Goal: Task Accomplishment & Management: Manage account settings

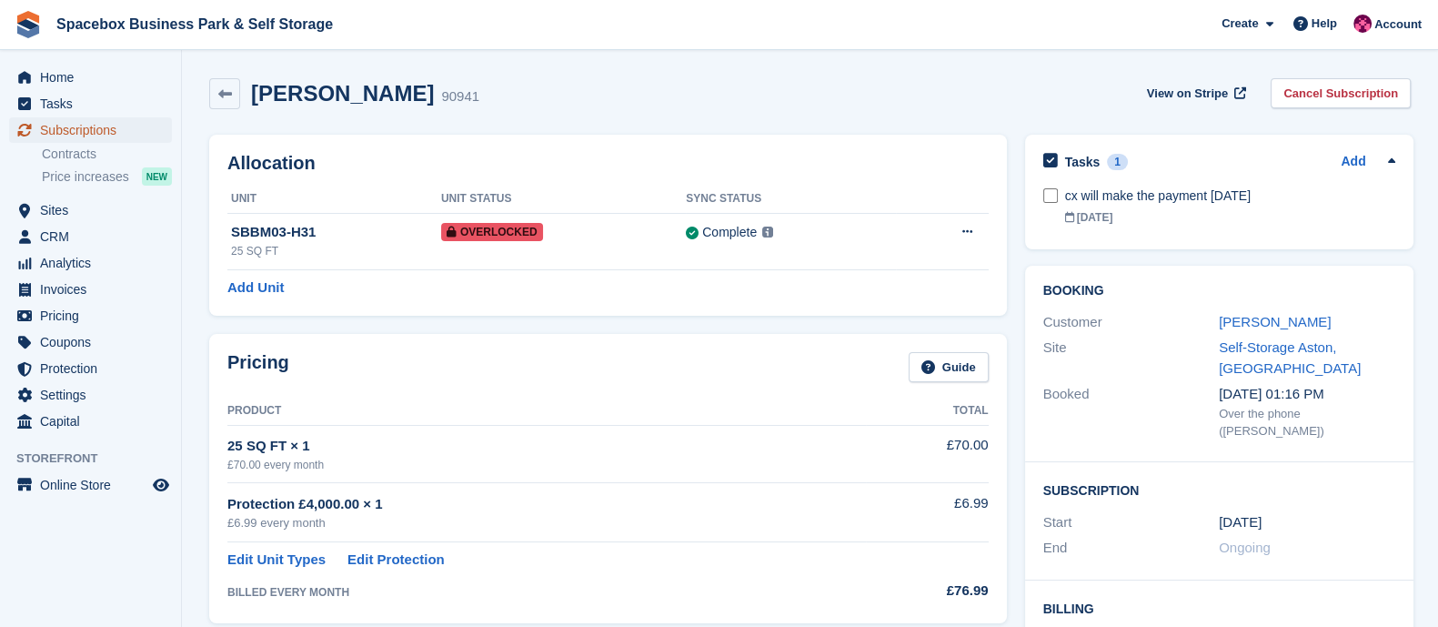
click at [106, 133] on span "Subscriptions" at bounding box center [94, 129] width 109 height 25
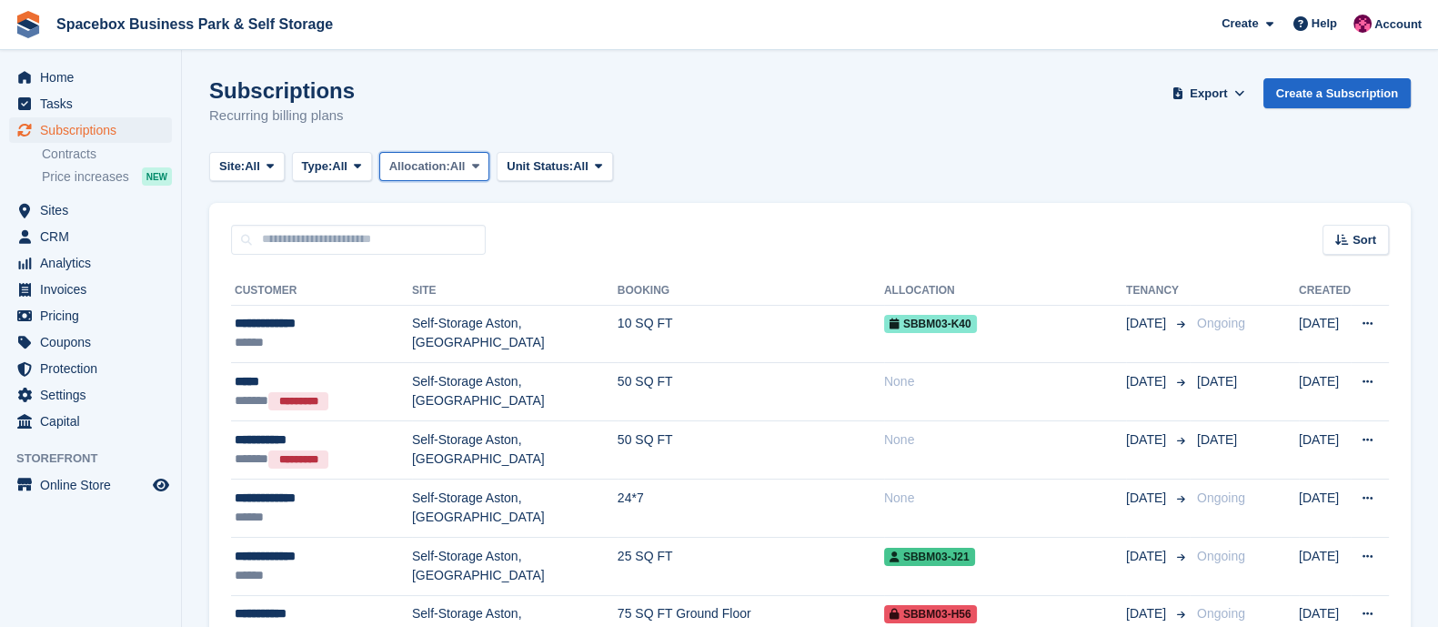
click at [466, 166] on span "All" at bounding box center [457, 166] width 15 height 18
drag, startPoint x: 467, startPoint y: 166, endPoint x: 364, endPoint y: 171, distance: 102.9
click at [364, 171] on div "Site: All All Office Space Aston, Birmingham 200 SQFT to 450 SQFT Self-Storage …" at bounding box center [414, 167] width 411 height 30
click at [361, 171] on icon at bounding box center [357, 166] width 7 height 12
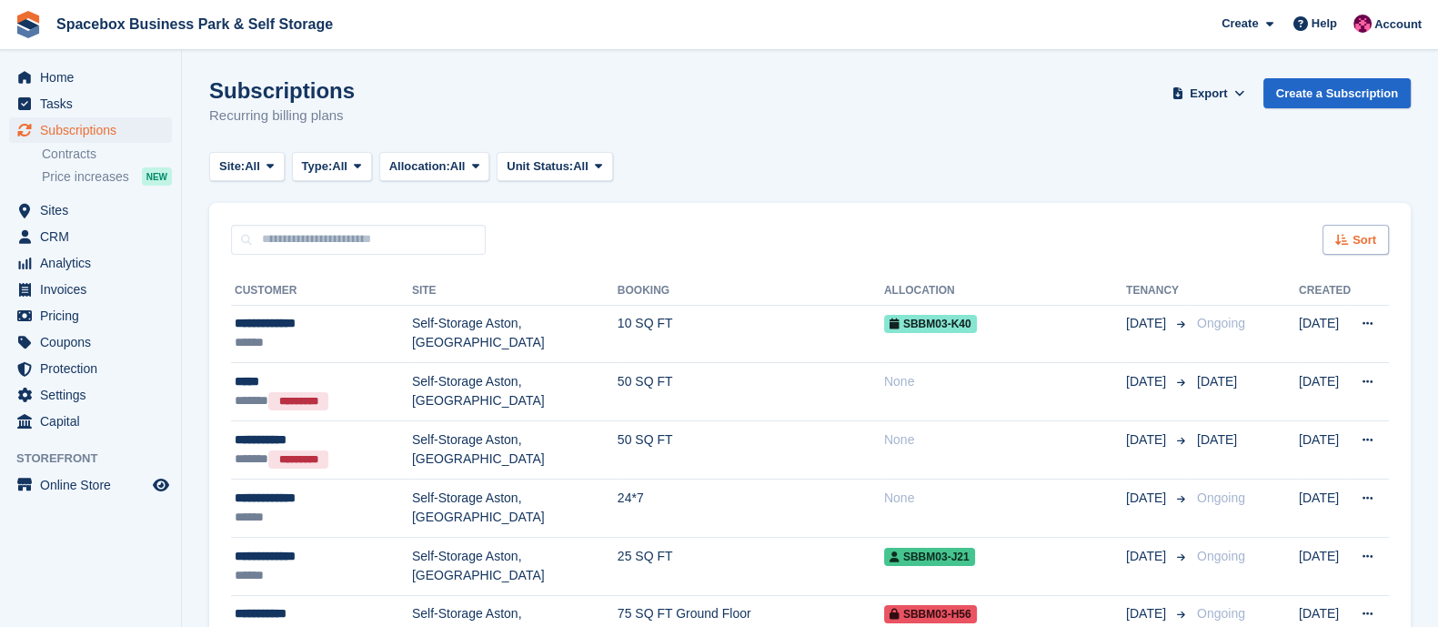
click at [1357, 240] on span "Sort" at bounding box center [1365, 240] width 24 height 18
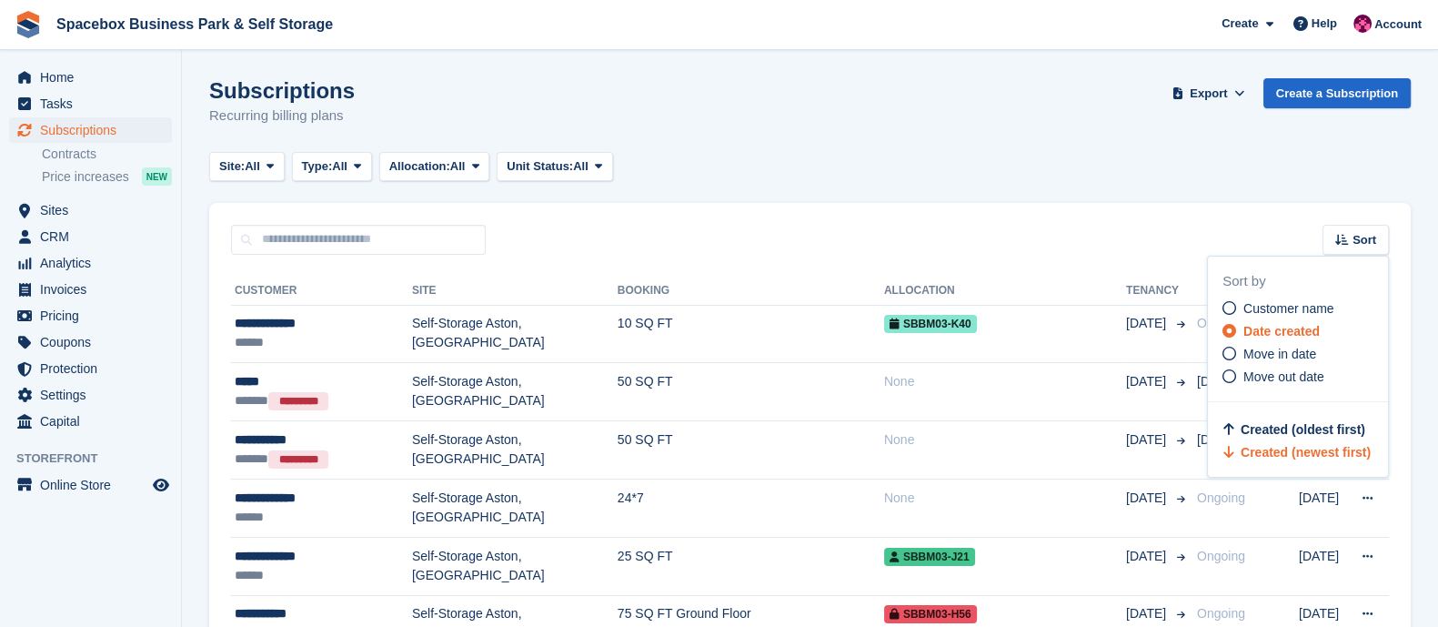
click at [937, 176] on div "Site: All All Office Space Aston, Birmingham 200 SQFT to 450 SQFT Self-Storage …" at bounding box center [810, 167] width 1202 height 30
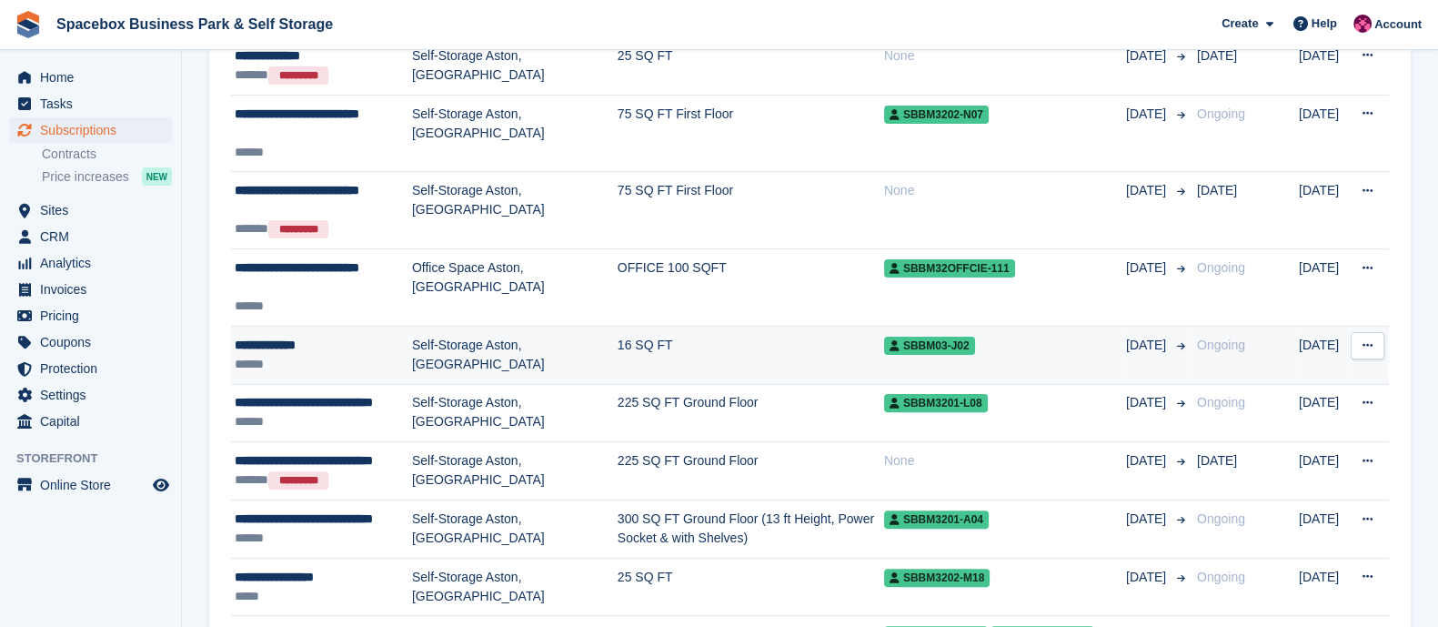
scroll to position [673, 0]
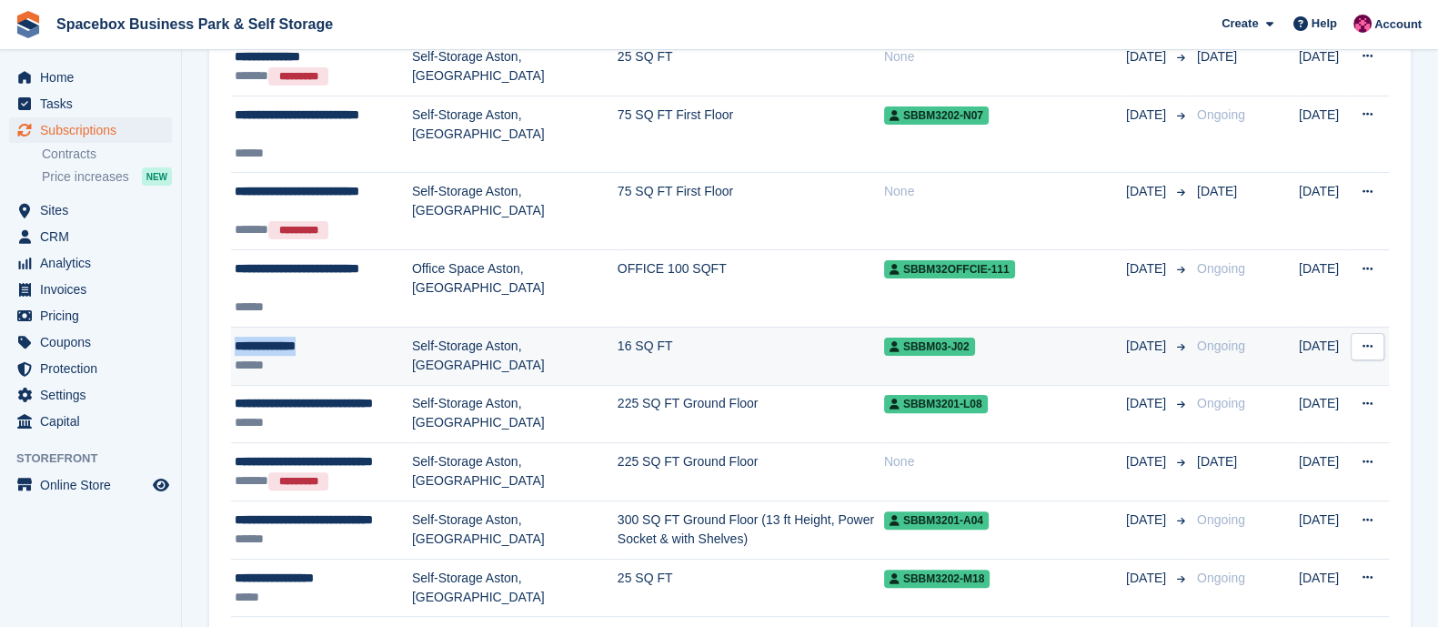
copy div "**********"
drag, startPoint x: 356, startPoint y: 344, endPoint x: 232, endPoint y: 345, distance: 123.7
click at [232, 345] on td "**********" at bounding box center [321, 356] width 181 height 58
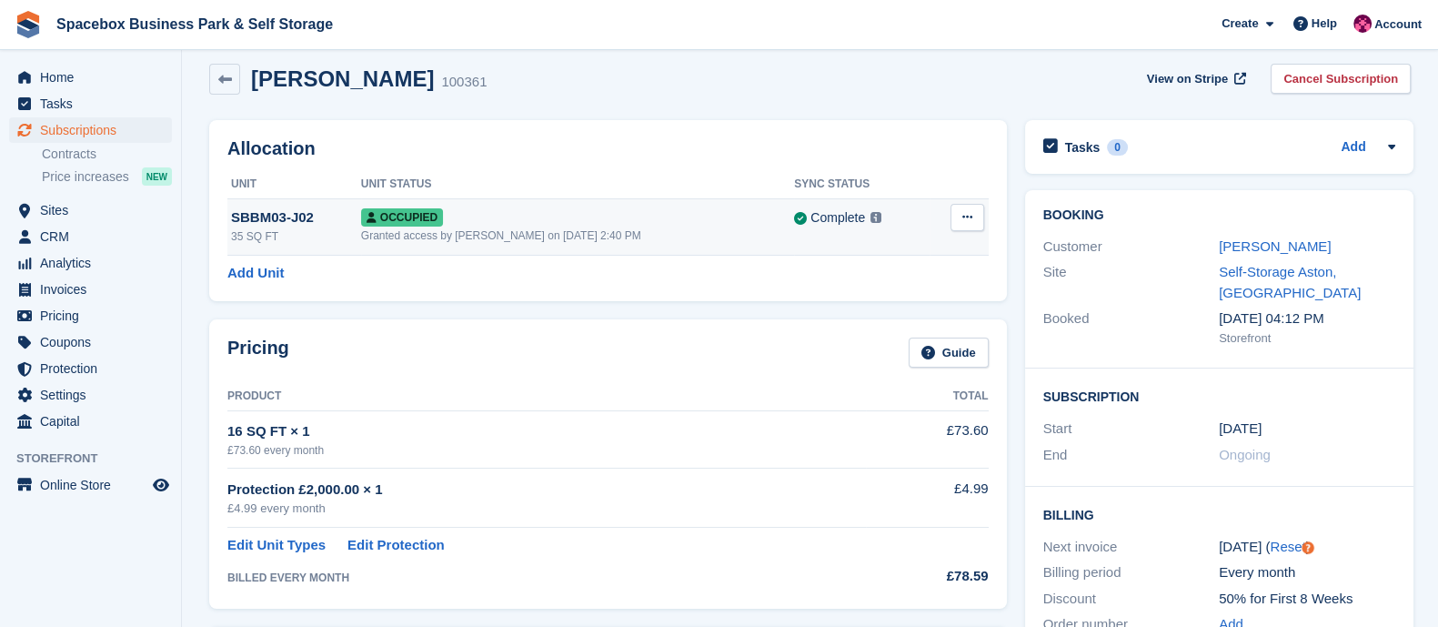
scroll to position [13, 0]
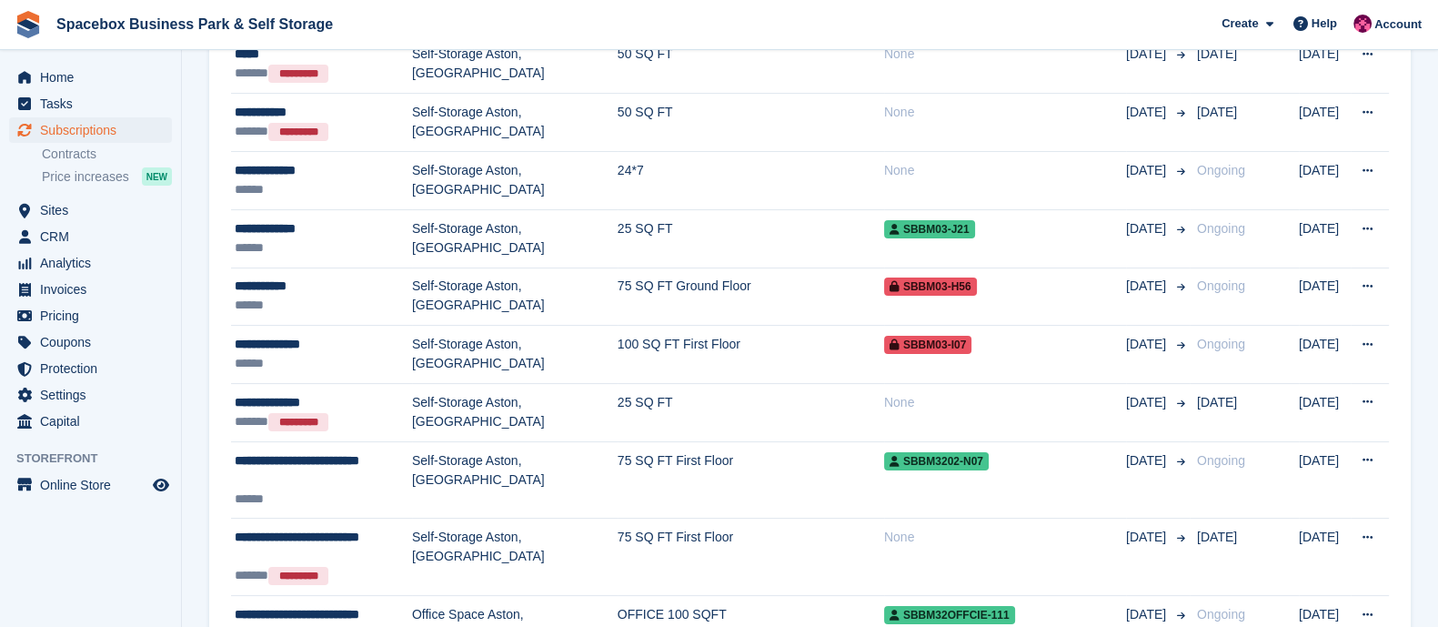
scroll to position [333, 0]
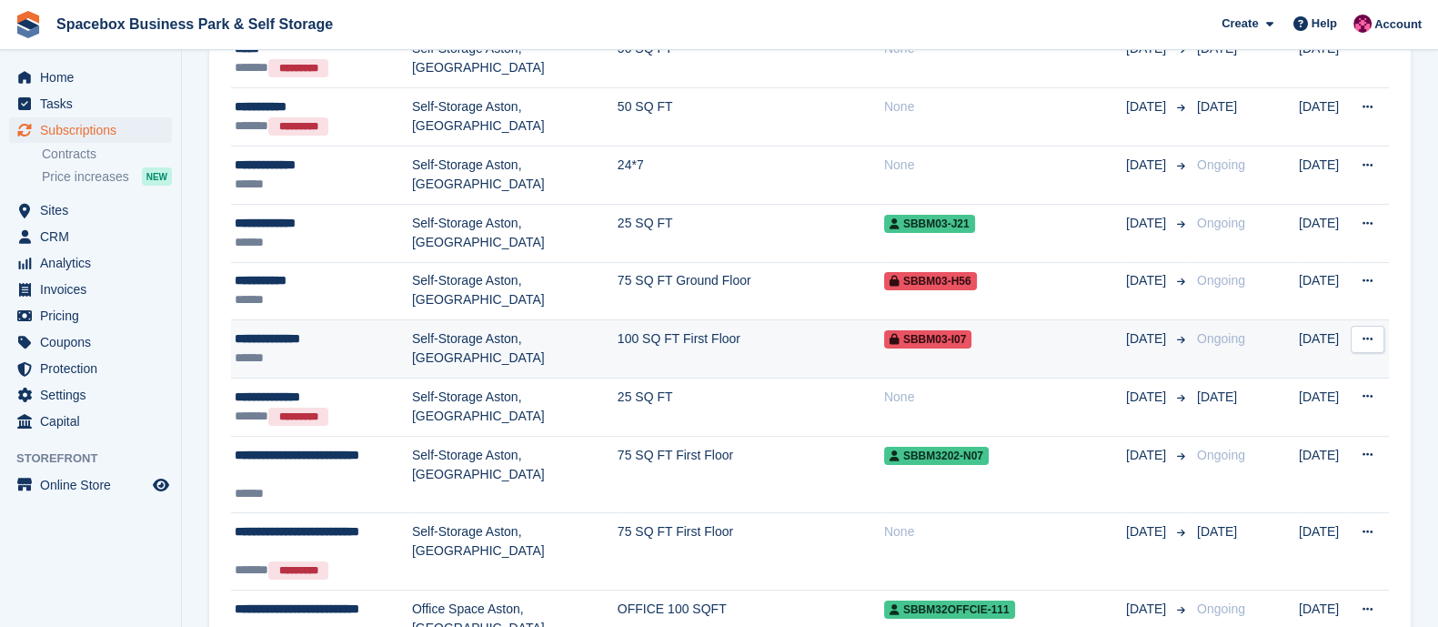
click at [409, 333] on div "**********" at bounding box center [323, 338] width 177 height 19
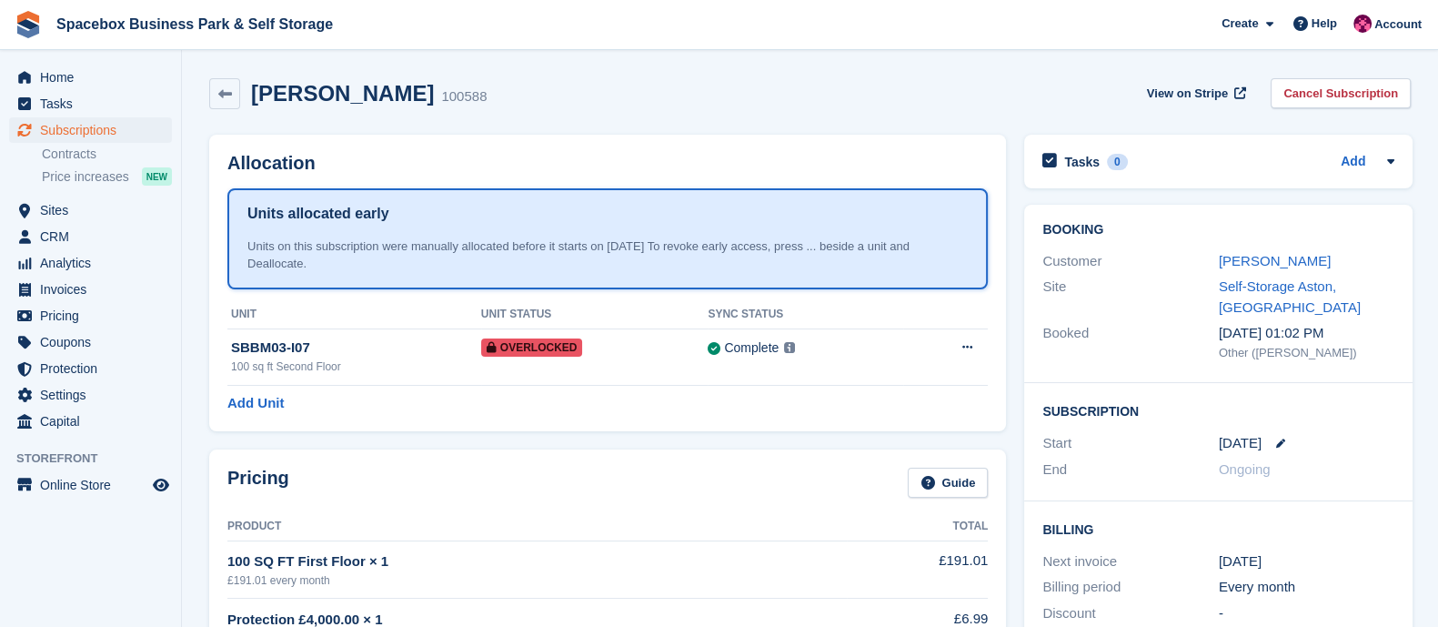
click at [400, 101] on div "Angella Katega 100588" at bounding box center [363, 94] width 247 height 26
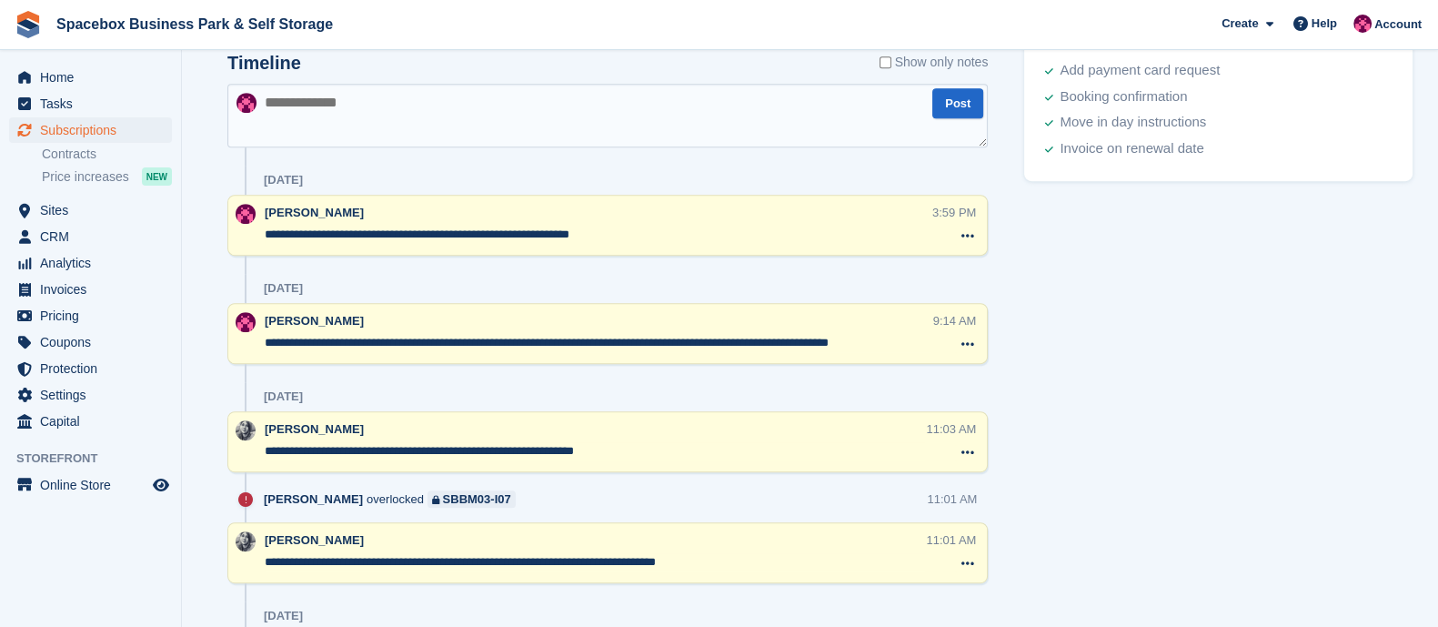
scroll to position [1053, 0]
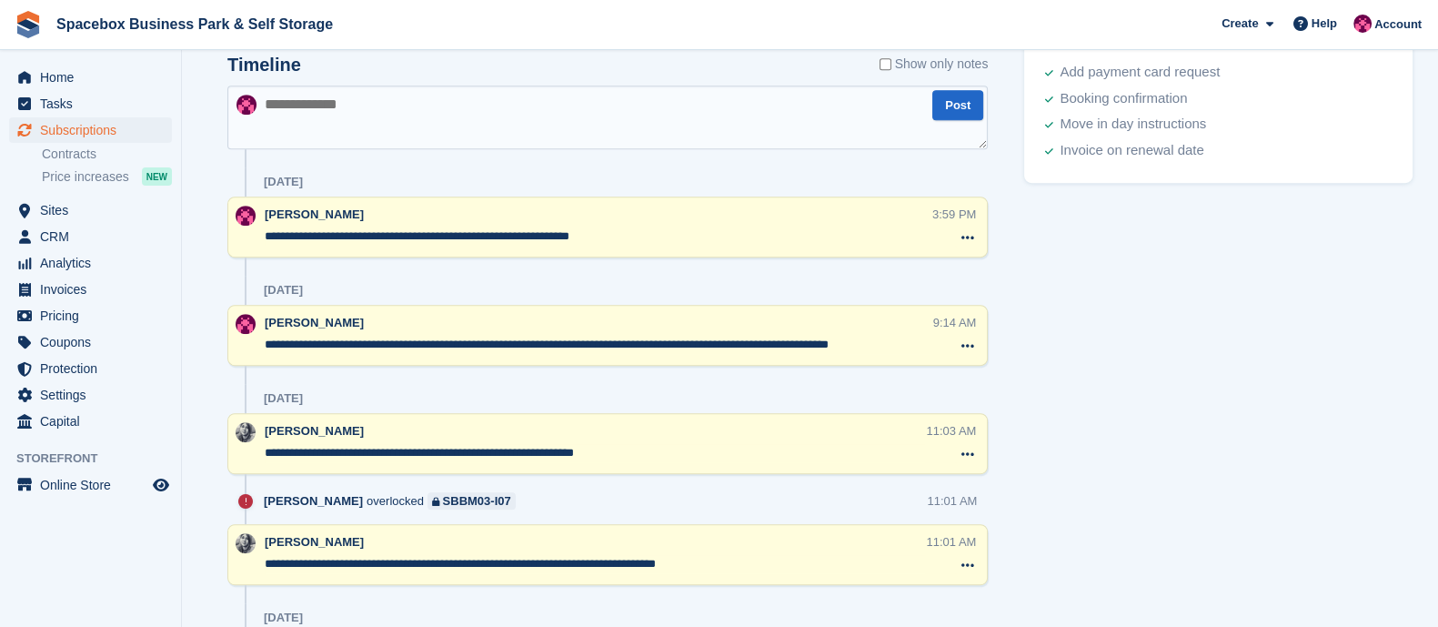
click at [409, 103] on textarea at bounding box center [607, 118] width 761 height 64
type textarea "**********"
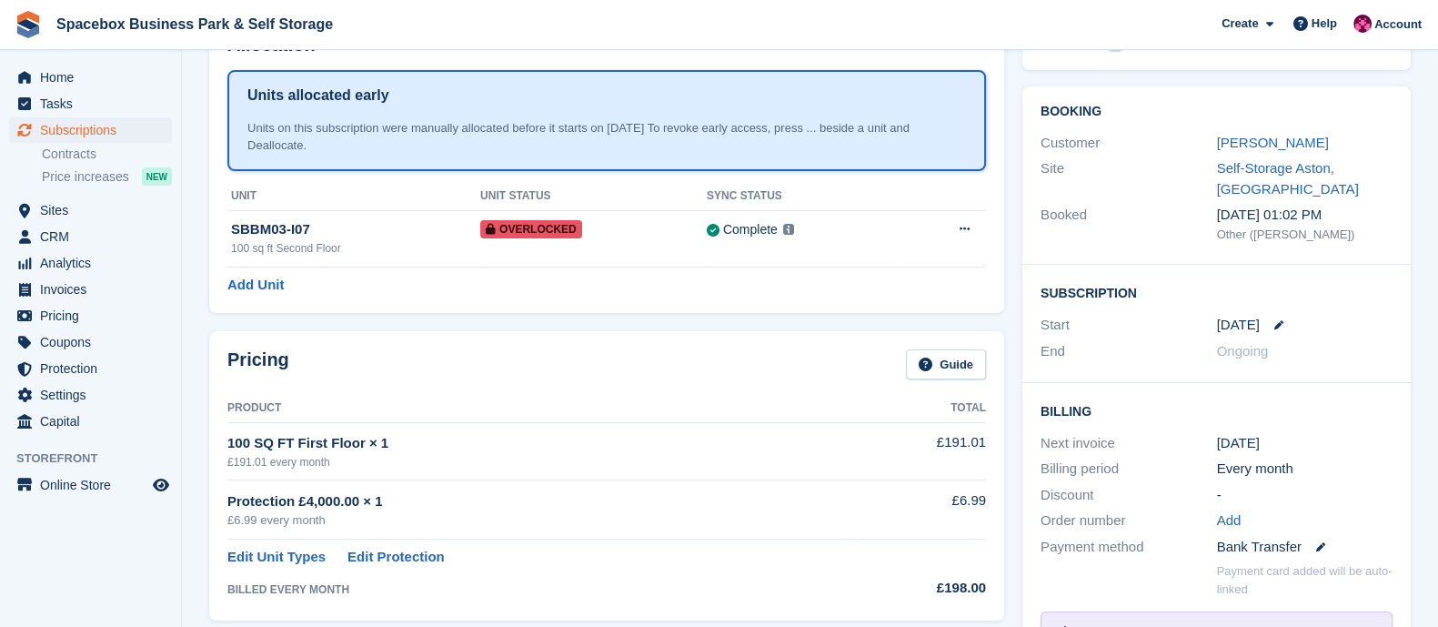
scroll to position [0, 0]
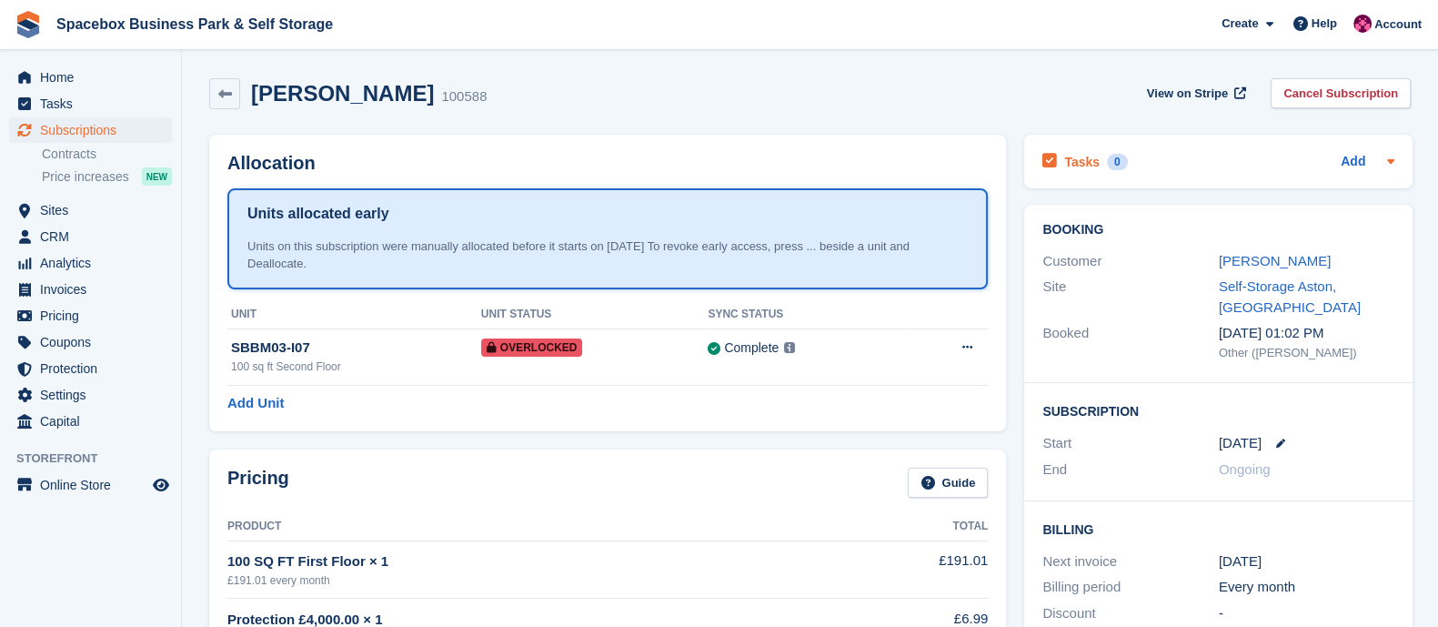
click at [1345, 149] on div "Tasks 0 Add" at bounding box center [1219, 161] width 352 height 25
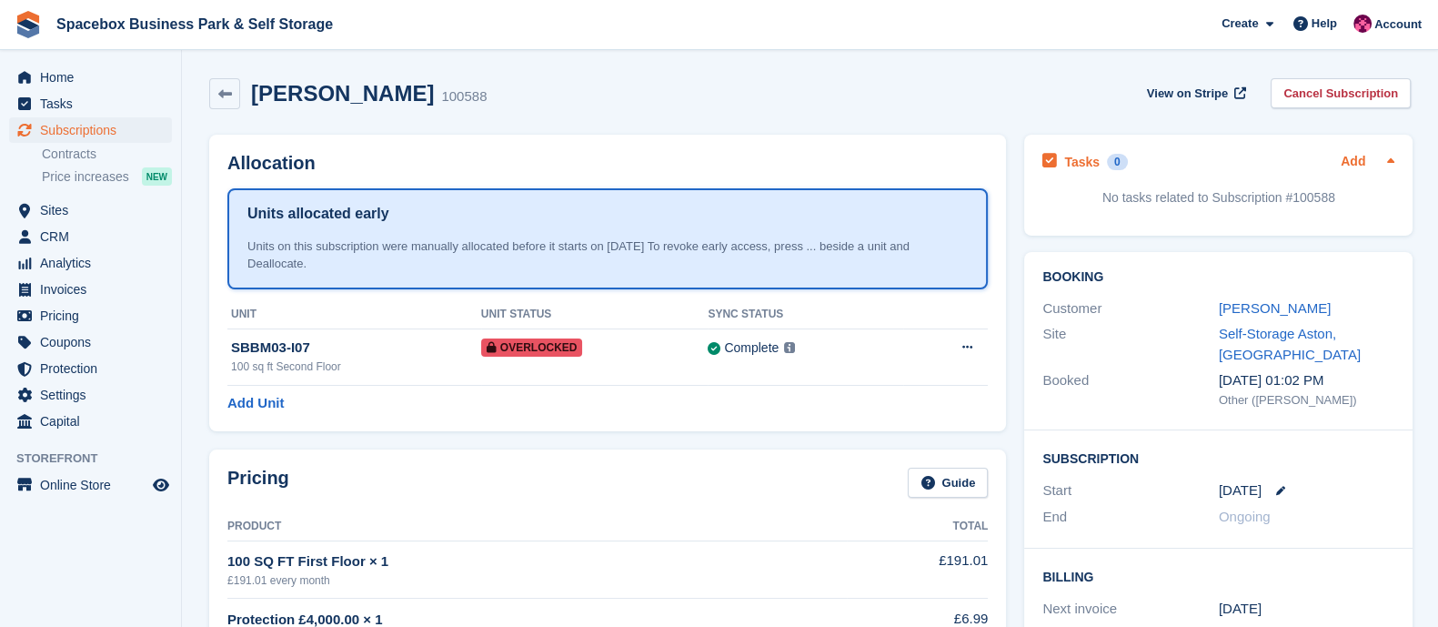
click at [1341, 158] on link "Add" at bounding box center [1353, 162] width 25 height 21
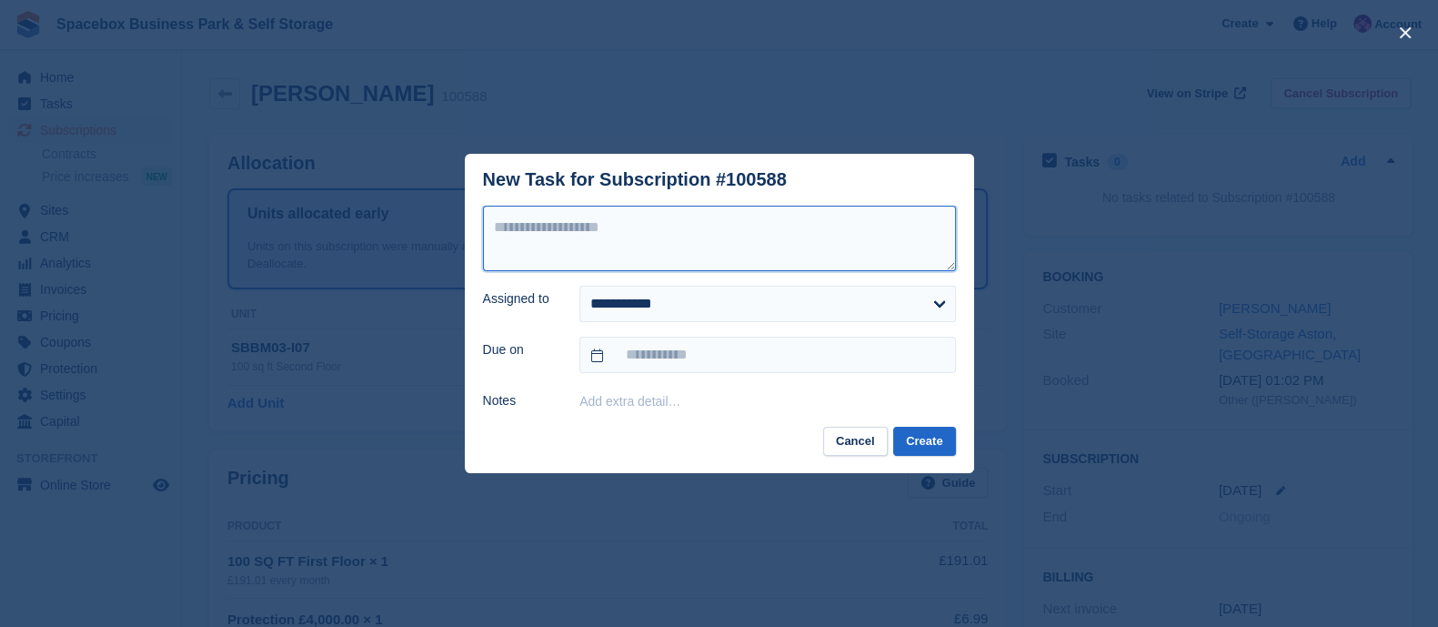
click at [629, 228] on textarea at bounding box center [719, 238] width 473 height 65
type textarea "**********"
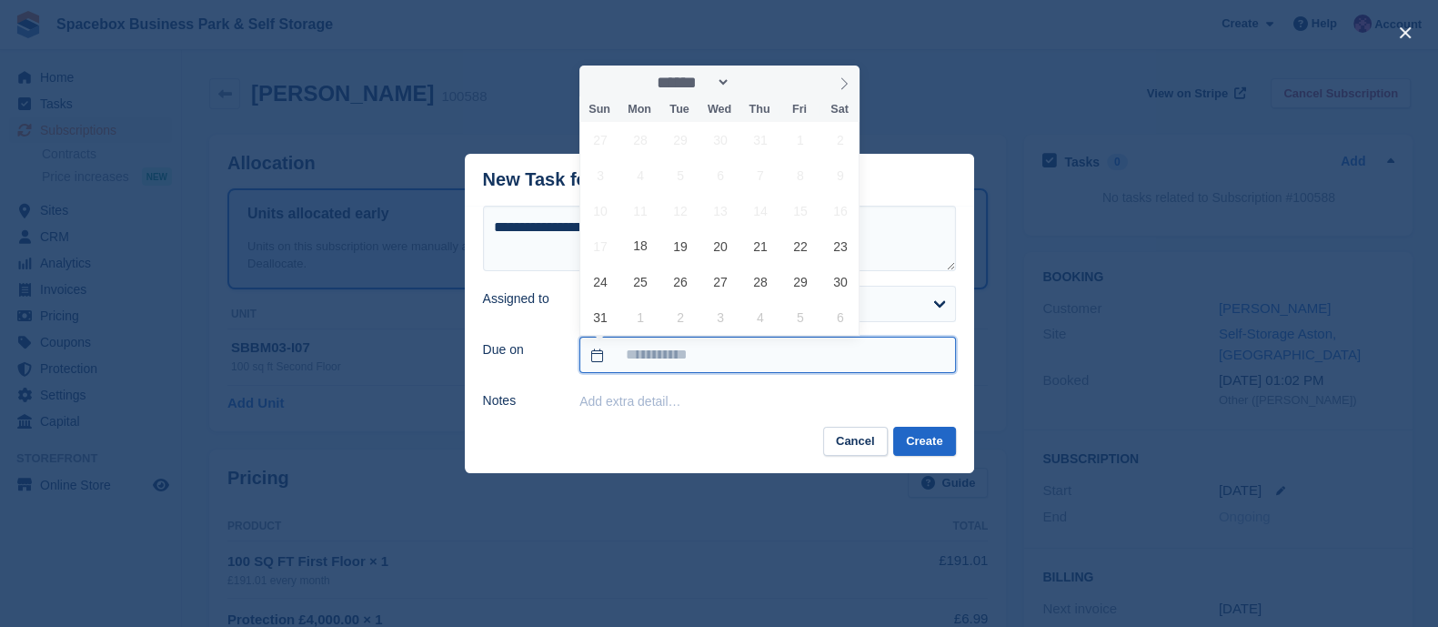
click at [654, 373] on input "text" at bounding box center [767, 355] width 376 height 36
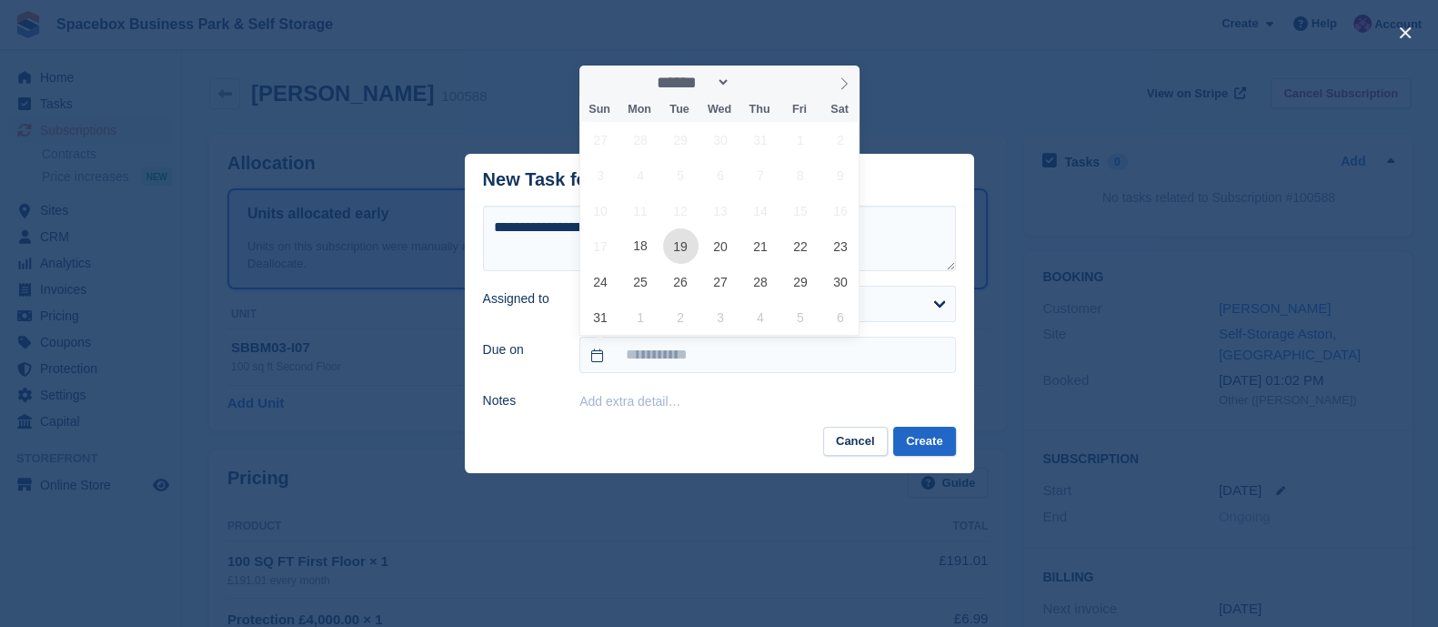
click at [680, 253] on span "19" at bounding box center [680, 245] width 35 height 35
type input "**********"
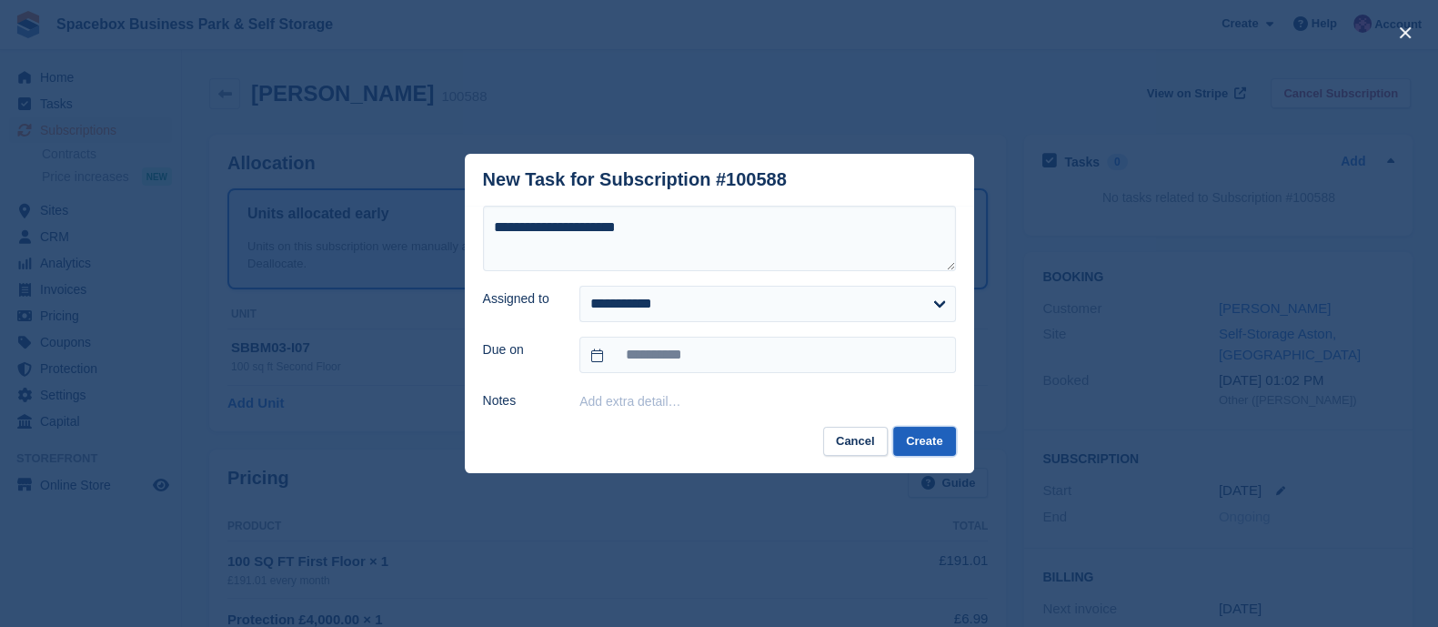
click at [915, 431] on button "Create" at bounding box center [924, 442] width 62 height 30
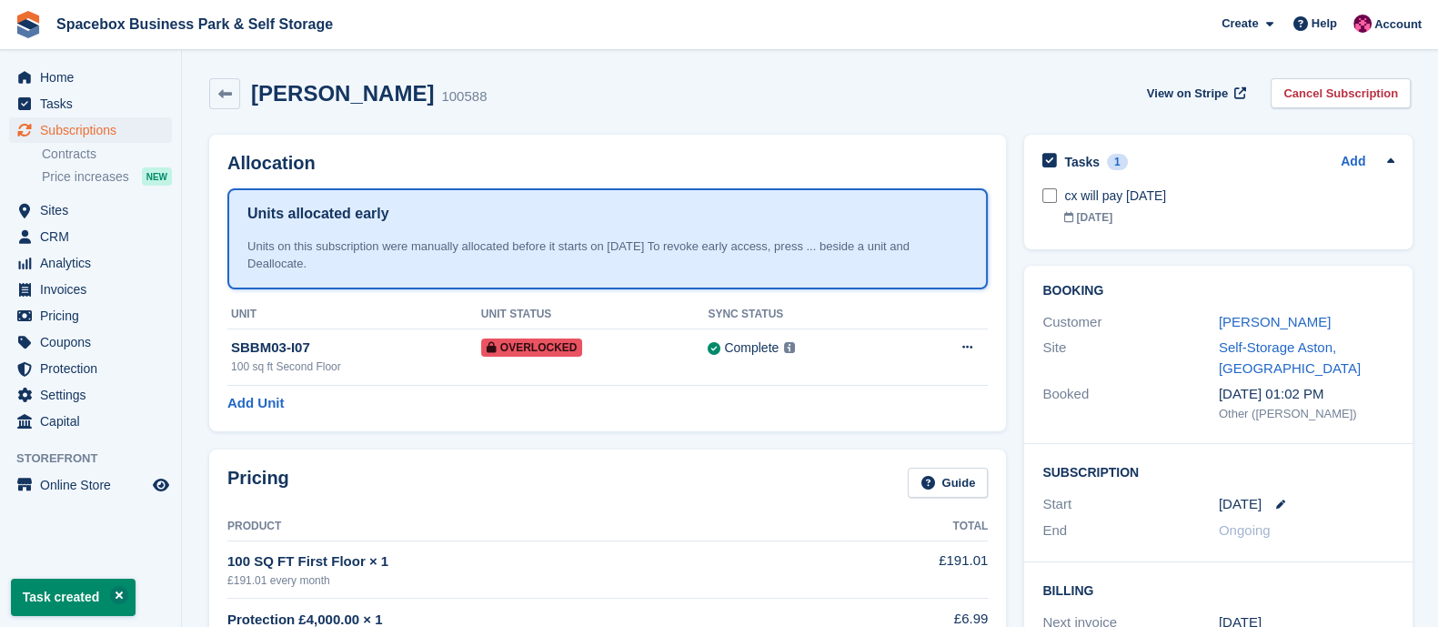
drag, startPoint x: 251, startPoint y: 93, endPoint x: 398, endPoint y: 93, distance: 146.5
click at [398, 93] on h2 "Angella Katega" at bounding box center [342, 93] width 183 height 25
copy h2 "Angella Katega"
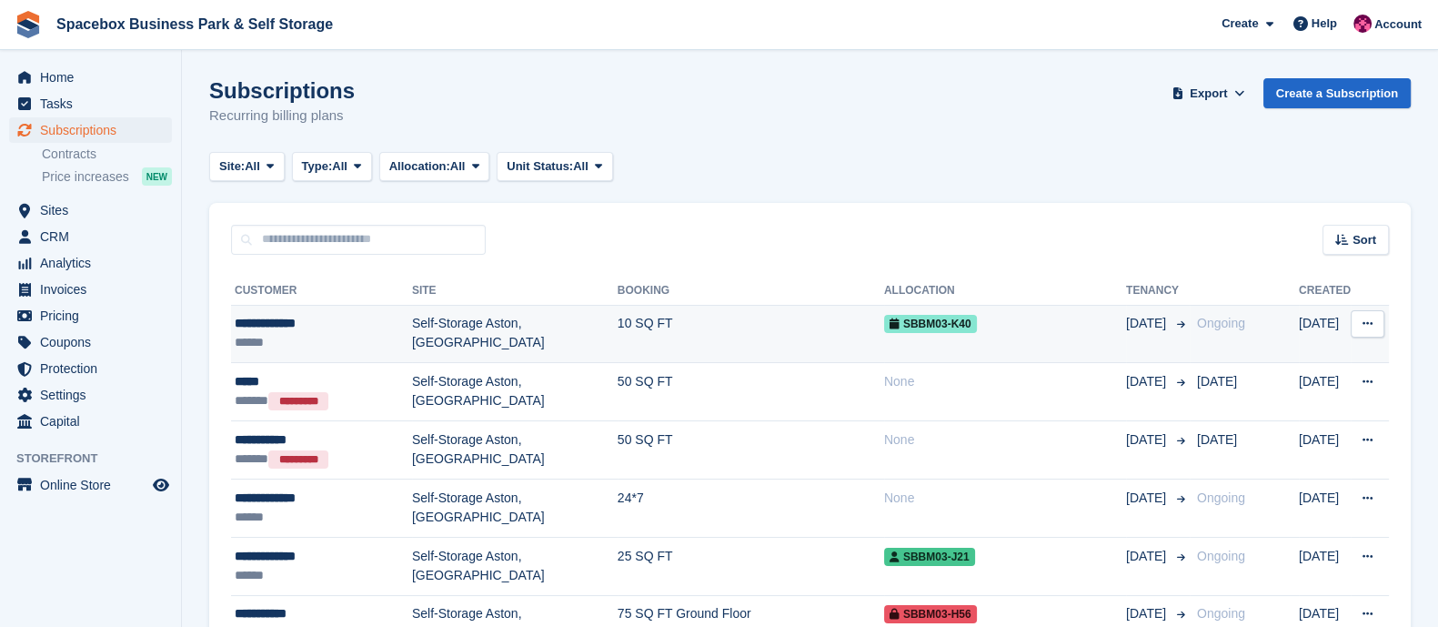
click at [372, 326] on div "**********" at bounding box center [323, 323] width 177 height 19
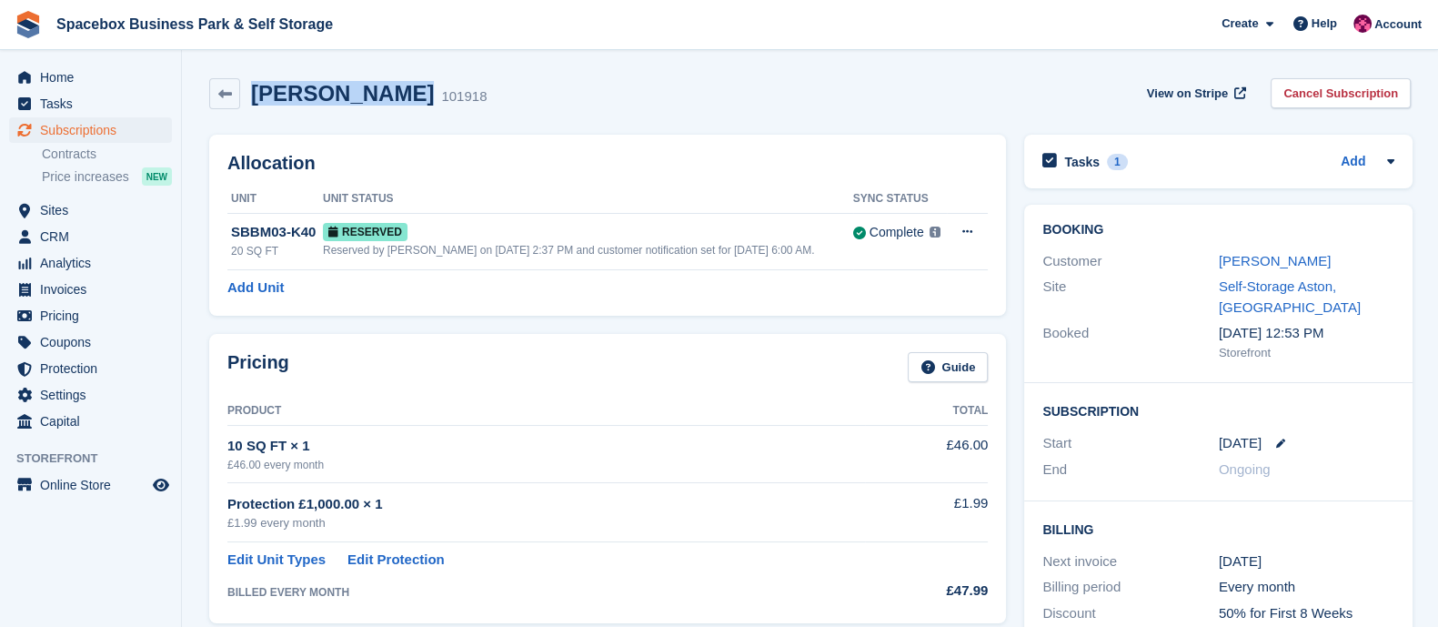
drag, startPoint x: 255, startPoint y: 95, endPoint x: 423, endPoint y: 96, distance: 168.3
click at [423, 96] on h2 "[PERSON_NAME]" at bounding box center [342, 93] width 183 height 25
copy h2 "[PERSON_NAME]"
click at [70, 126] on span "Subscriptions" at bounding box center [94, 129] width 109 height 25
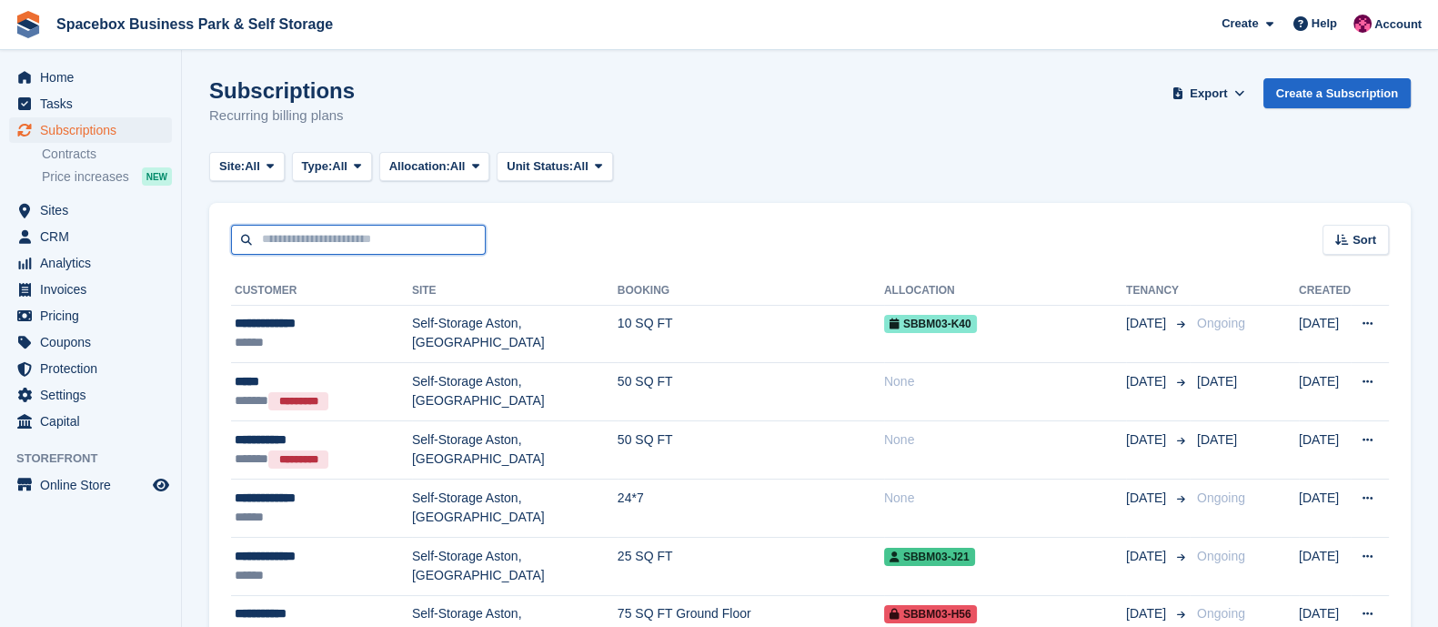
click at [304, 237] on input "text" at bounding box center [358, 240] width 255 height 30
type input "******"
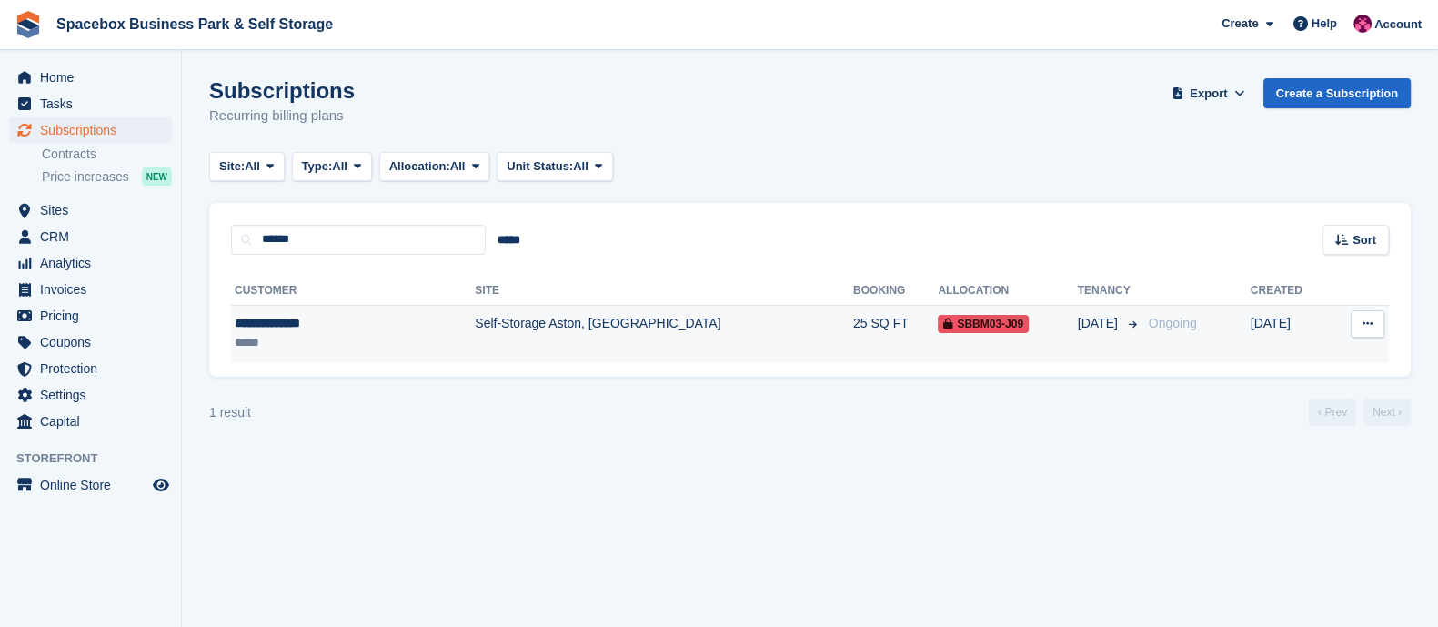
click at [475, 358] on td "Self-Storage Aston, [GEOGRAPHIC_DATA]" at bounding box center [664, 333] width 378 height 57
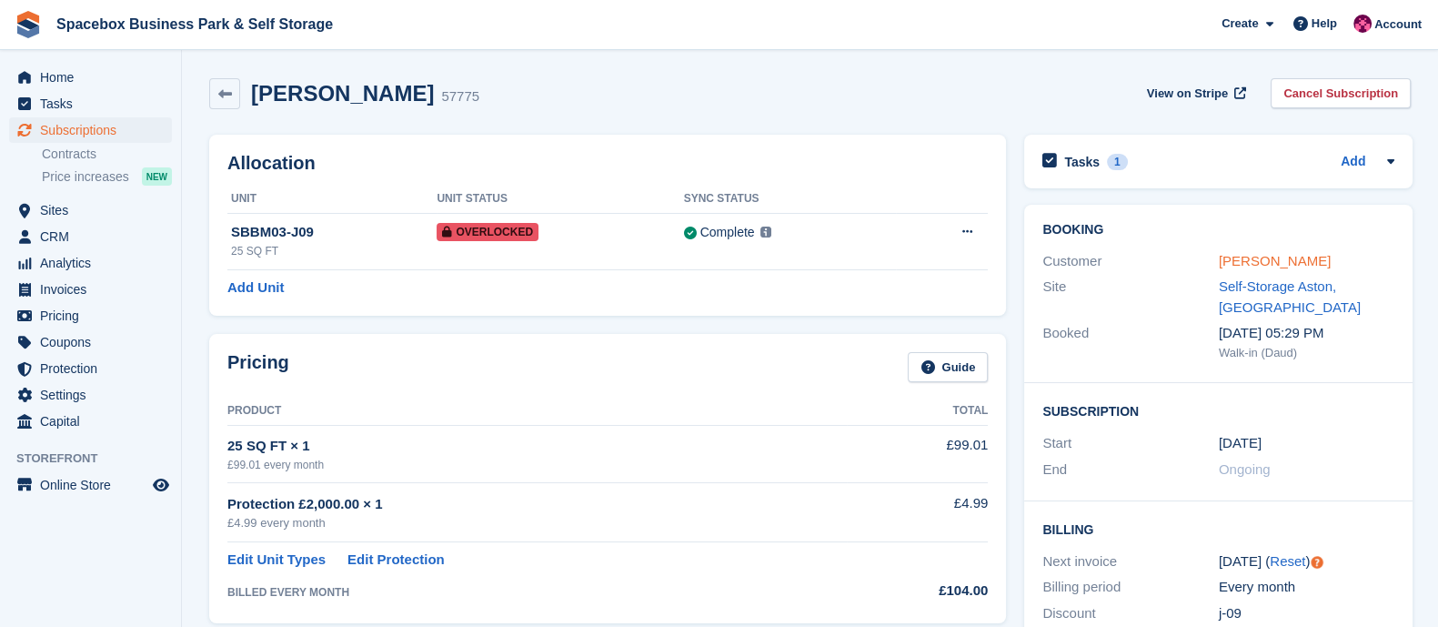
click at [1228, 261] on link "[PERSON_NAME]" at bounding box center [1275, 260] width 112 height 15
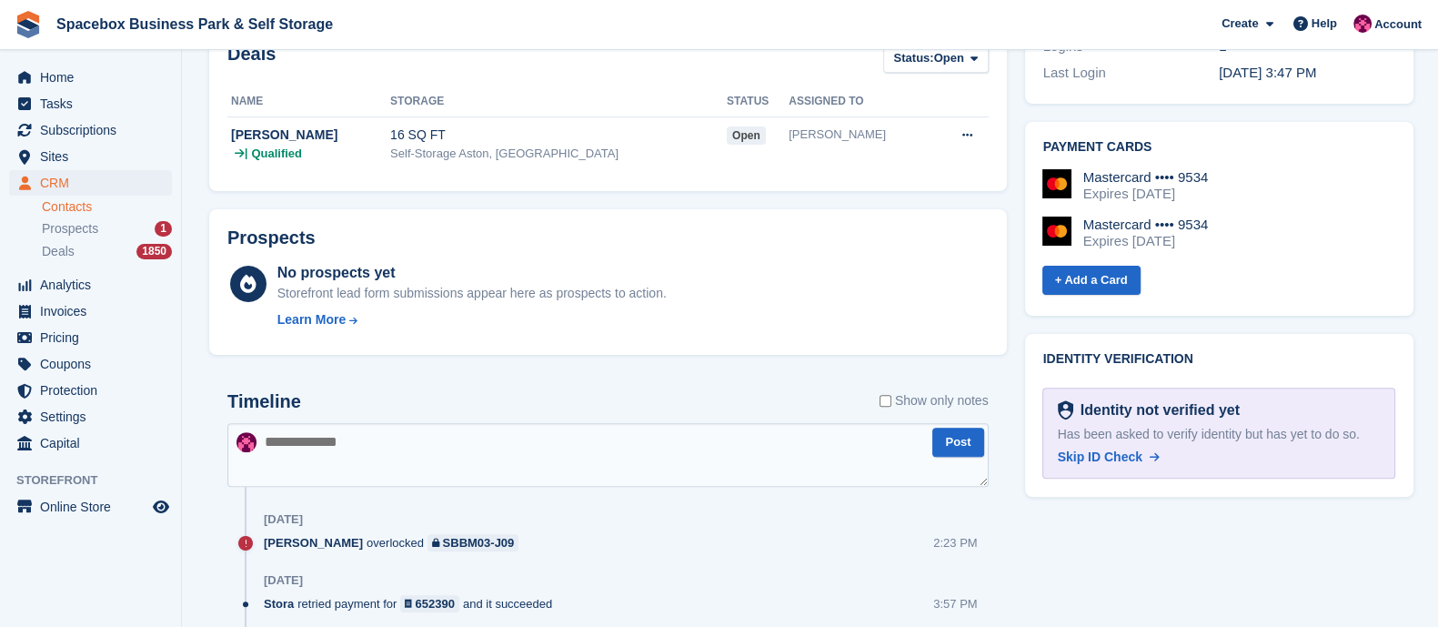
scroll to position [696, 0]
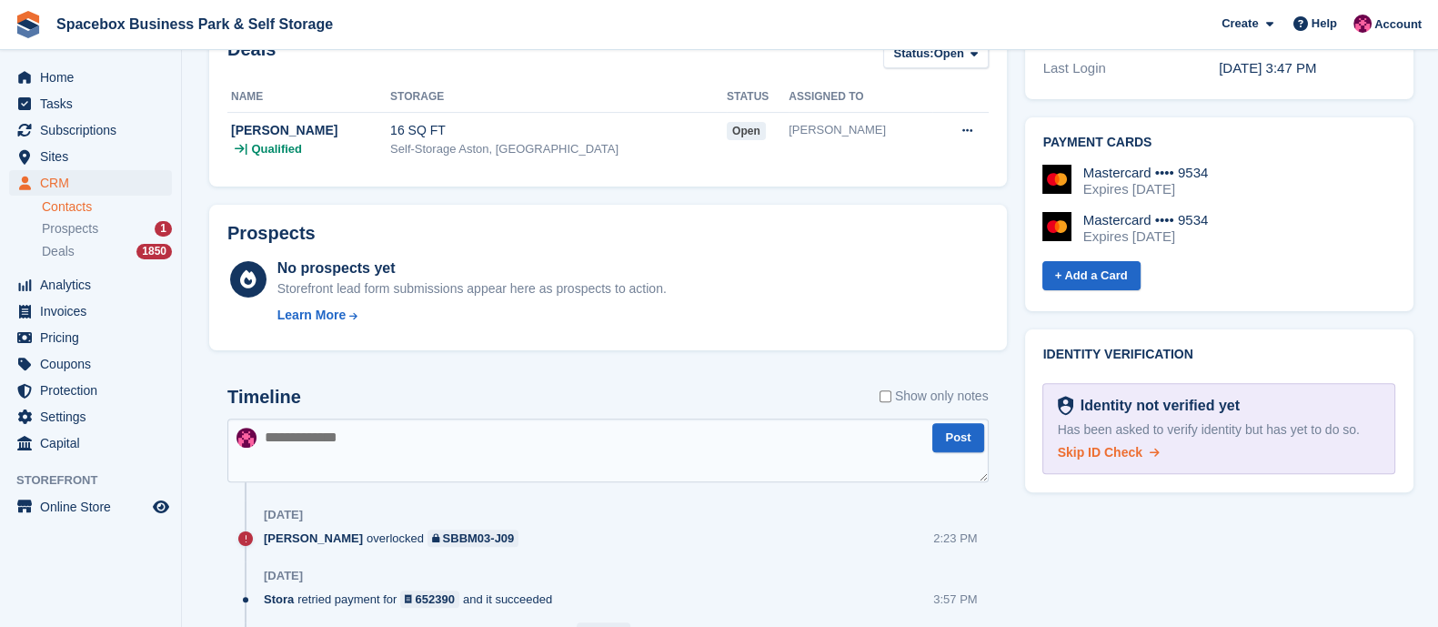
click at [1114, 445] on span "Skip ID Check" at bounding box center [1100, 452] width 85 height 15
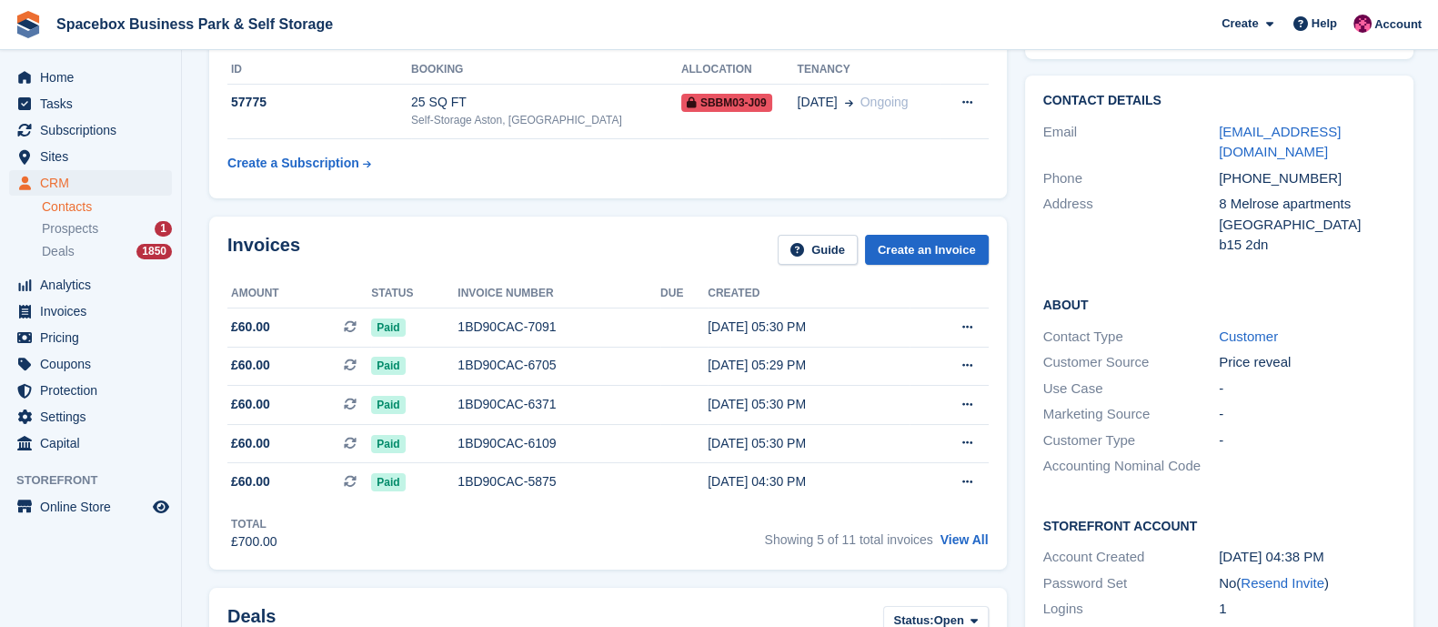
scroll to position [0, 0]
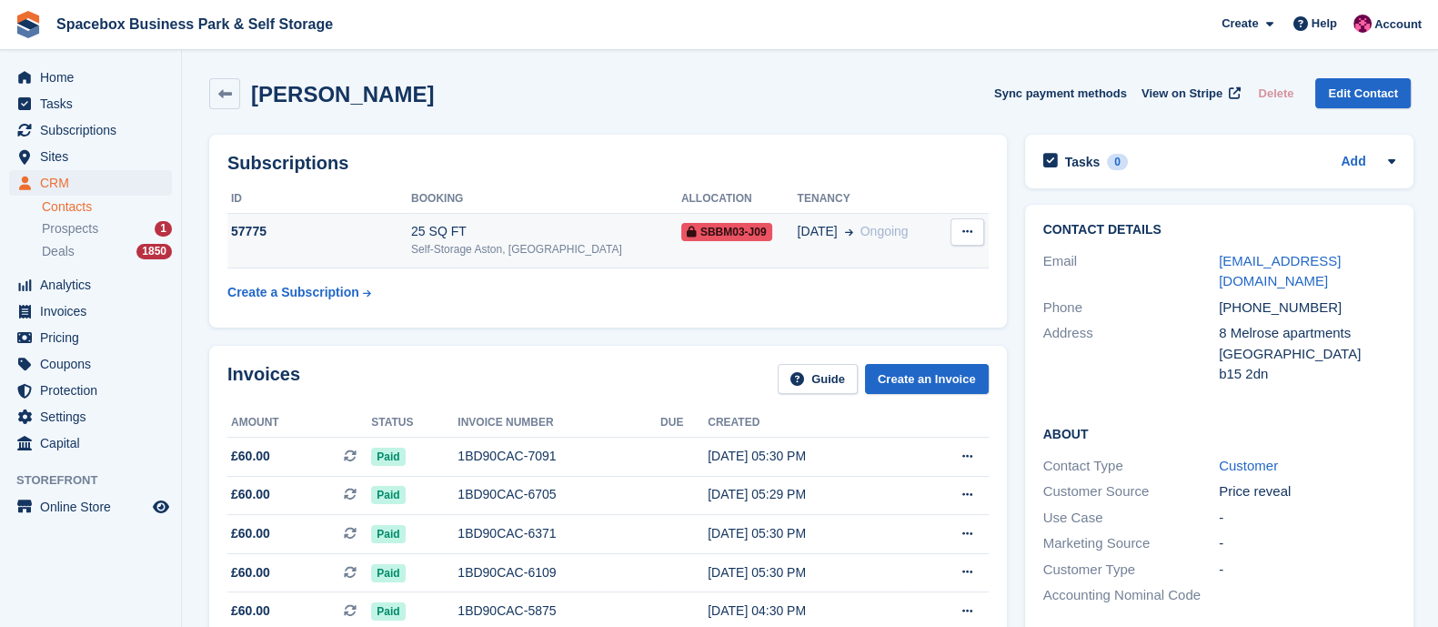
click at [483, 241] on div "Self-Storage Aston, [GEOGRAPHIC_DATA]" at bounding box center [546, 249] width 270 height 16
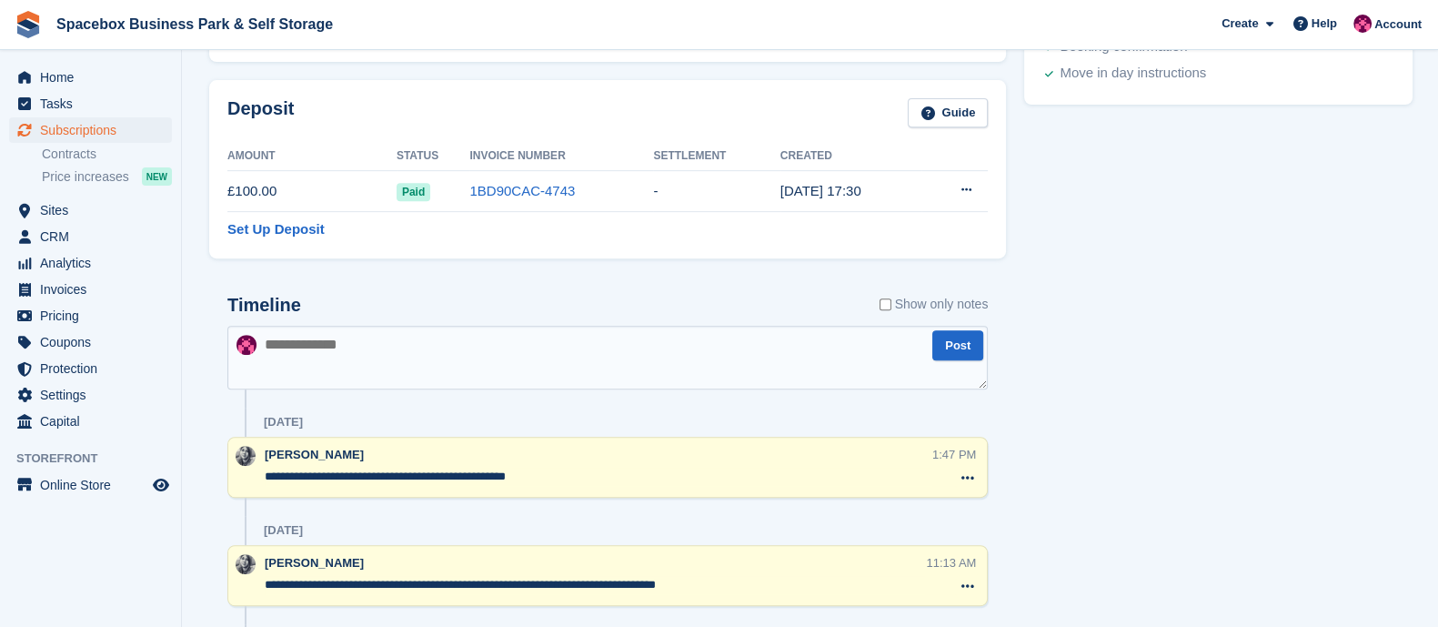
scroll to position [870, 0]
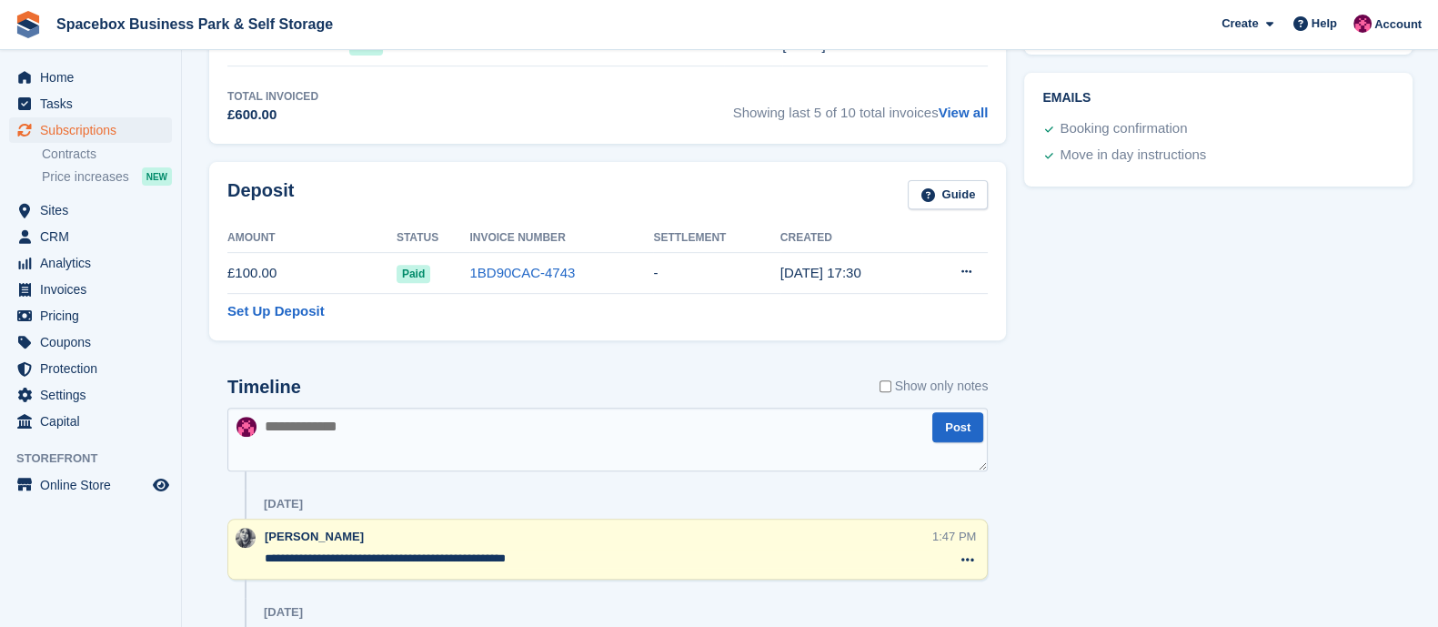
click at [414, 448] on textarea at bounding box center [607, 440] width 761 height 64
type textarea "**********"
